Goal: Task Accomplishment & Management: Use online tool/utility

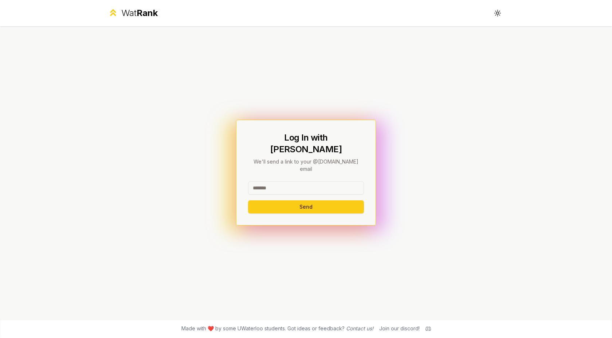
click at [275, 181] on input at bounding box center [306, 187] width 116 height 13
type input "********"
click at [266, 200] on button "Send" at bounding box center [306, 206] width 116 height 13
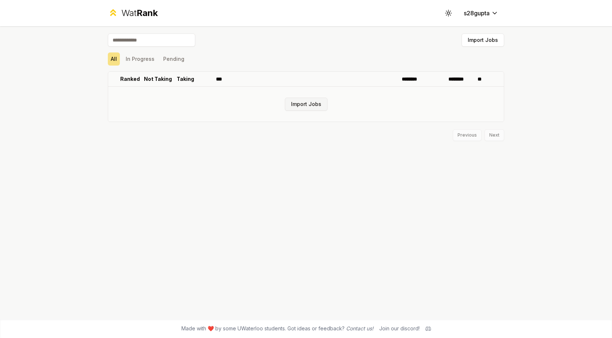
click at [314, 106] on button "Import Jobs" at bounding box center [306, 104] width 43 height 13
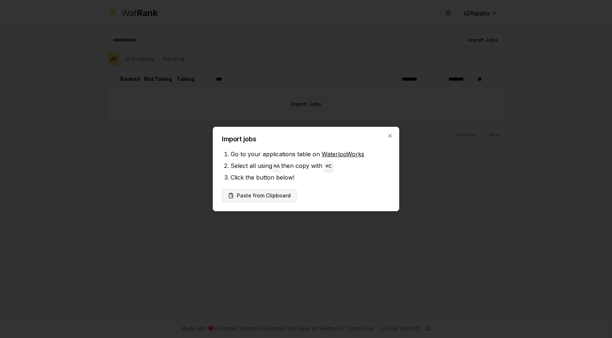
click at [247, 190] on button "Paste from Clipboard" at bounding box center [259, 195] width 75 height 13
click at [255, 194] on button "Paste from Clipboard" at bounding box center [259, 195] width 75 height 13
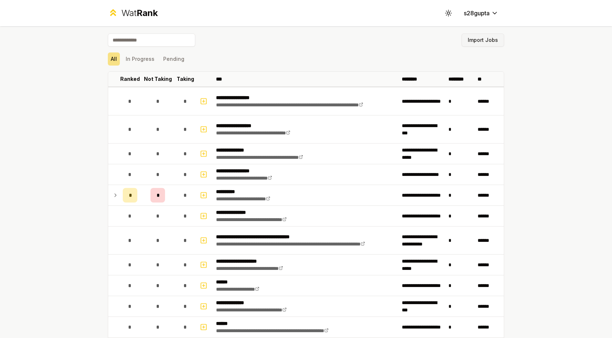
click at [494, 41] on button "Import Jobs" at bounding box center [482, 40] width 43 height 13
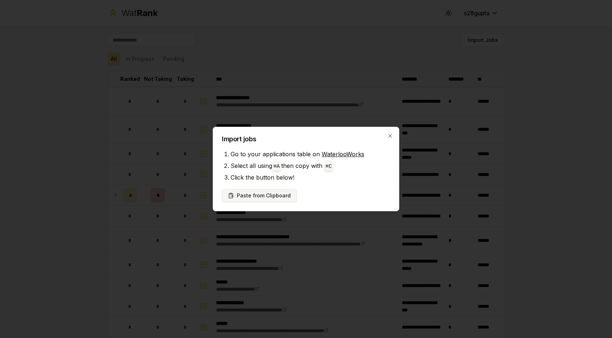
click at [259, 194] on button "Paste from Clipboard" at bounding box center [259, 195] width 75 height 13
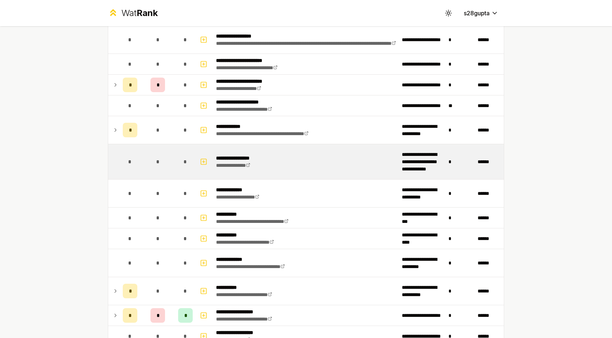
scroll to position [1009, 0]
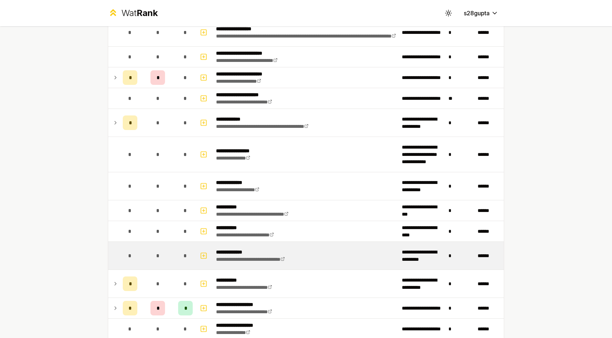
click at [232, 252] on p "**********" at bounding box center [261, 251] width 91 height 7
click at [205, 255] on icon "button" at bounding box center [203, 255] width 7 height 9
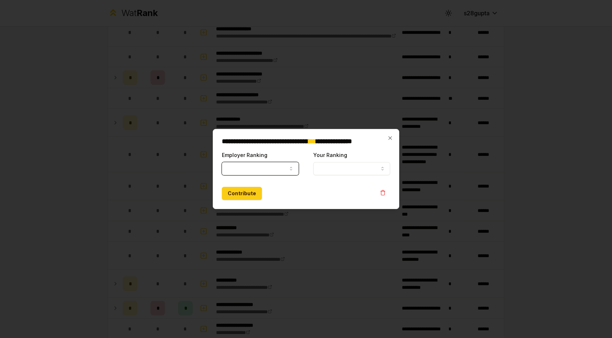
click at [284, 168] on button "Employer Ranking" at bounding box center [260, 168] width 77 height 13
select select
select select "*****"
click at [390, 135] on icon "button" at bounding box center [390, 138] width 6 height 6
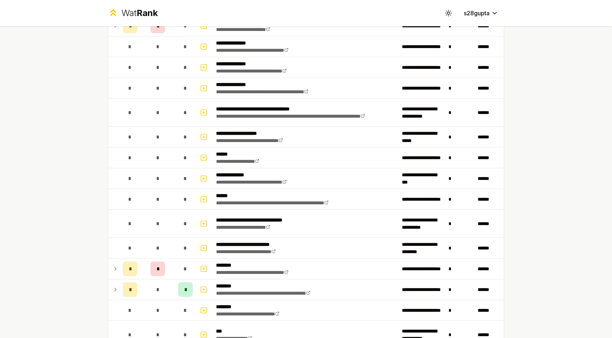
scroll to position [270, 0]
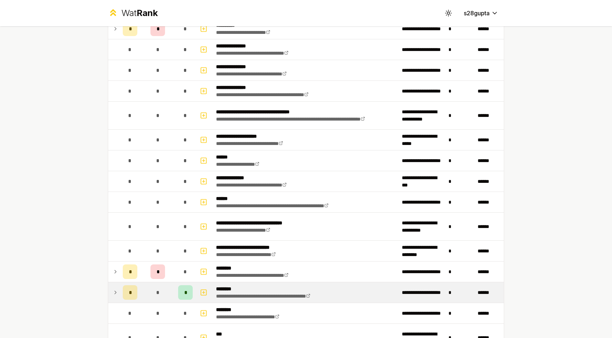
click at [118, 292] on td at bounding box center [114, 292] width 12 height 20
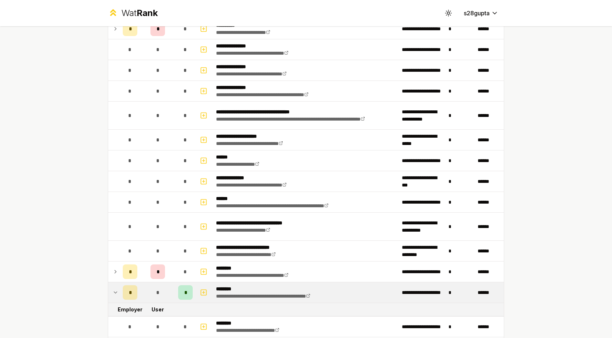
click at [117, 295] on icon at bounding box center [116, 292] width 6 height 9
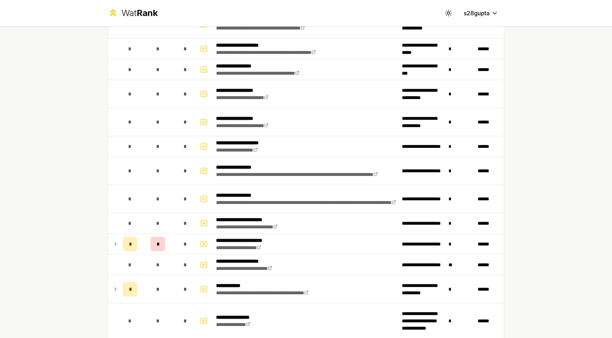
scroll to position [840, 0]
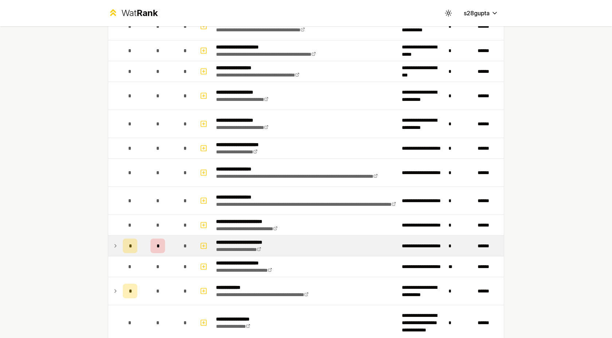
click at [115, 244] on icon at bounding box center [116, 245] width 6 height 9
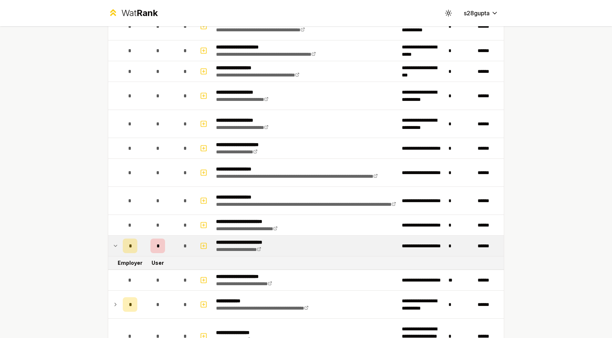
click at [115, 244] on icon at bounding box center [116, 245] width 6 height 9
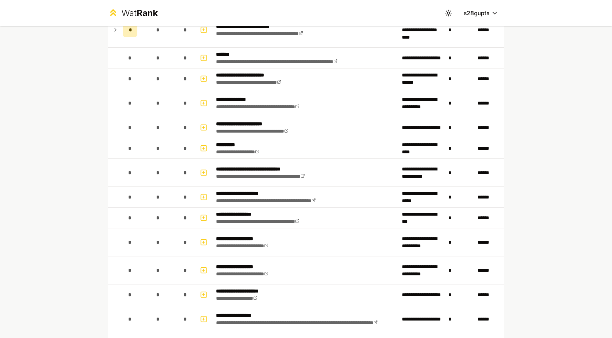
scroll to position [848, 0]
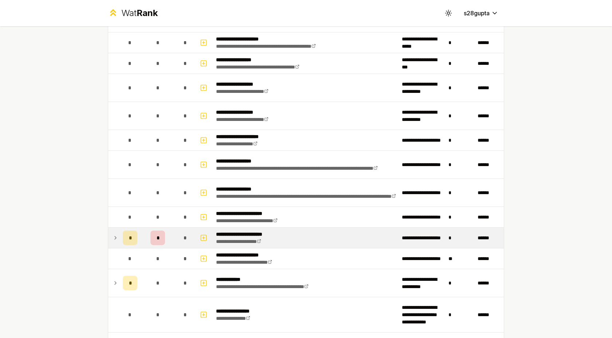
click at [116, 237] on icon at bounding box center [116, 237] width 6 height 9
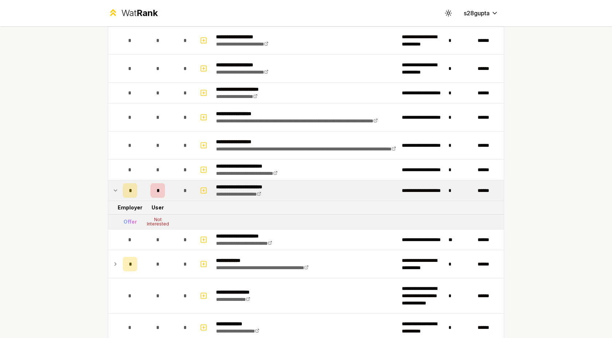
scroll to position [896, 0]
click at [117, 188] on icon at bounding box center [116, 190] width 6 height 9
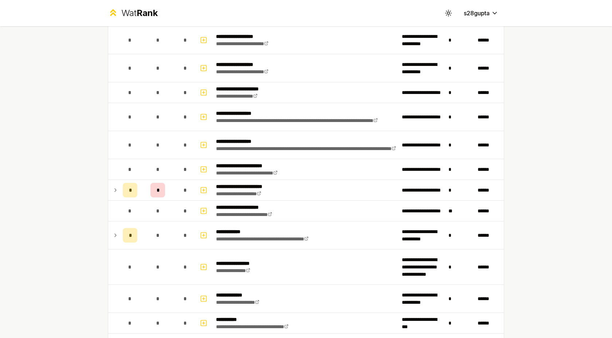
click at [117, 188] on icon at bounding box center [116, 190] width 6 height 9
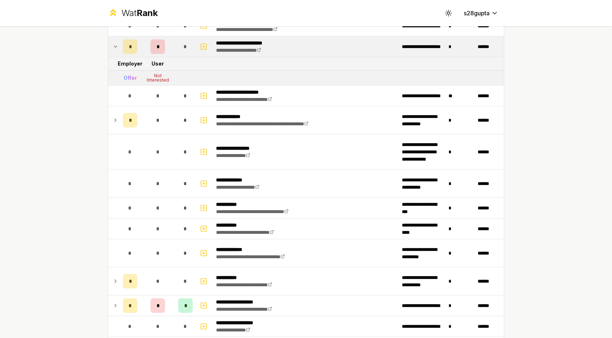
scroll to position [1066, 0]
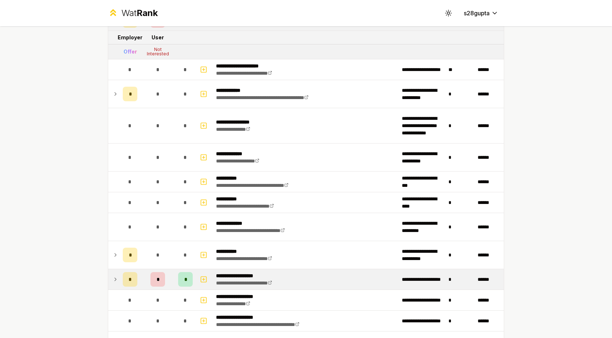
click at [118, 277] on icon at bounding box center [116, 279] width 6 height 9
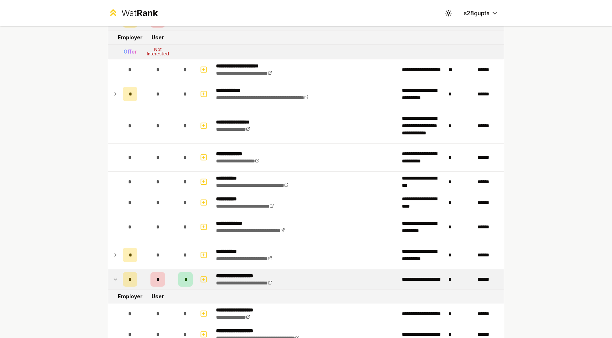
click at [118, 277] on icon at bounding box center [116, 279] width 6 height 9
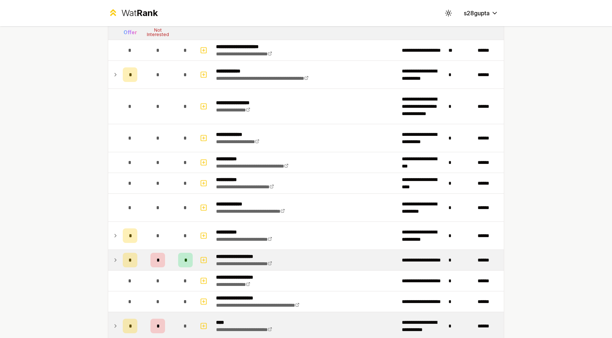
scroll to position [1132, 0]
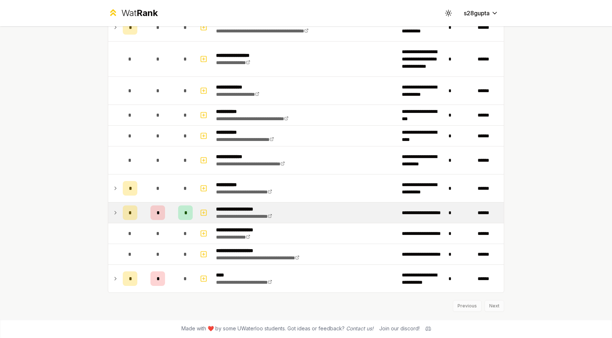
click at [502, 305] on div "Previous Next" at bounding box center [306, 302] width 396 height 19
click at [488, 305] on div "Previous Next" at bounding box center [306, 302] width 396 height 19
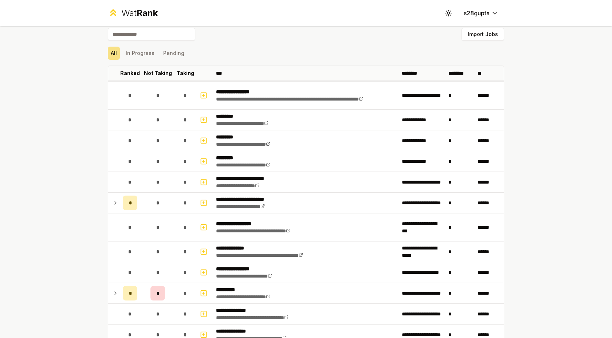
scroll to position [0, 0]
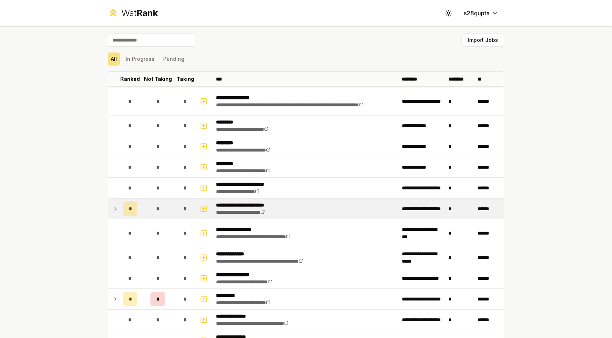
click at [115, 211] on icon at bounding box center [116, 208] width 6 height 9
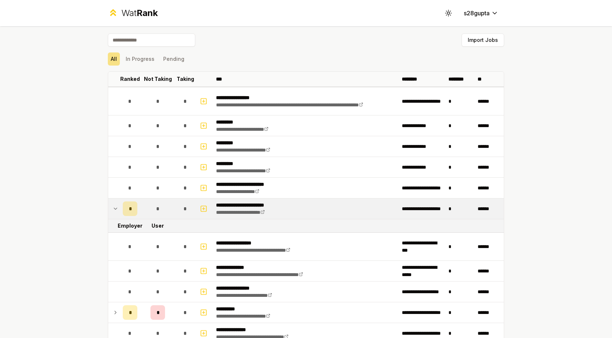
click at [115, 211] on icon at bounding box center [116, 208] width 6 height 9
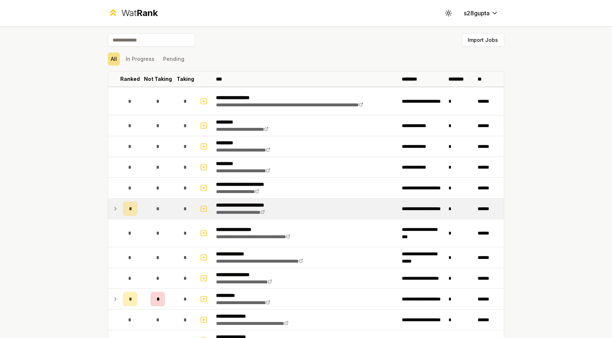
click at [142, 14] on span "Rank" at bounding box center [147, 13] width 21 height 11
